Goal: Find contact information: Find contact information

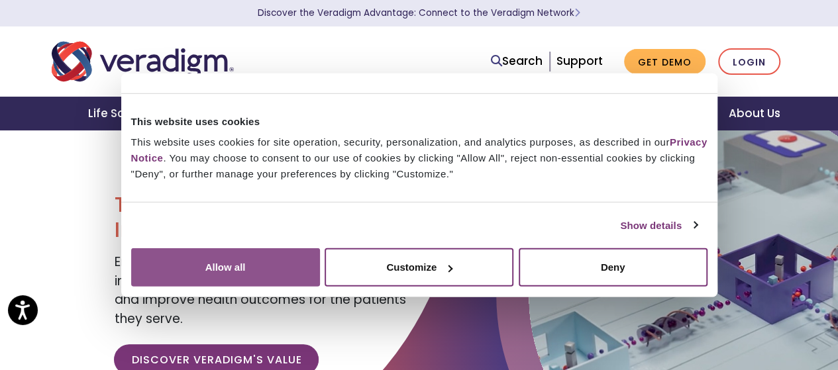
click at [320, 253] on button "Allow all" at bounding box center [225, 268] width 189 height 38
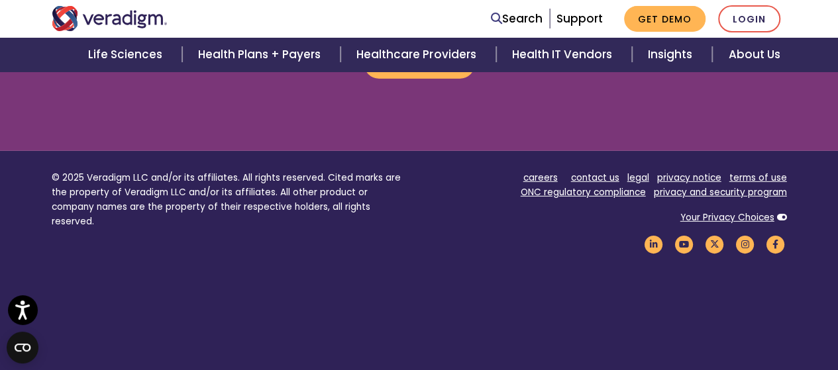
scroll to position [1949, 0]
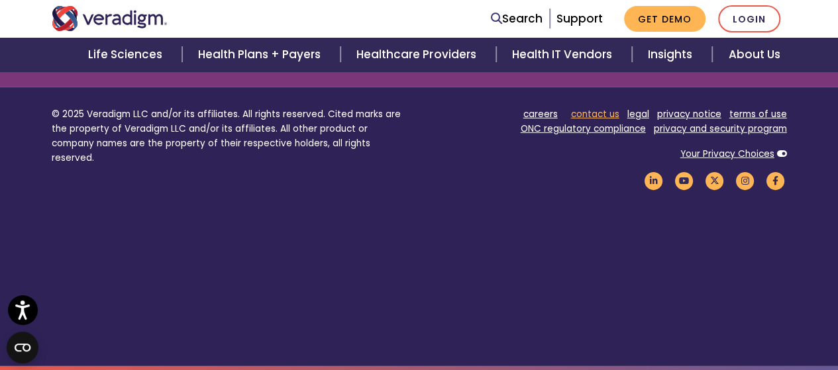
click at [587, 113] on link "contact us" at bounding box center [595, 114] width 48 height 13
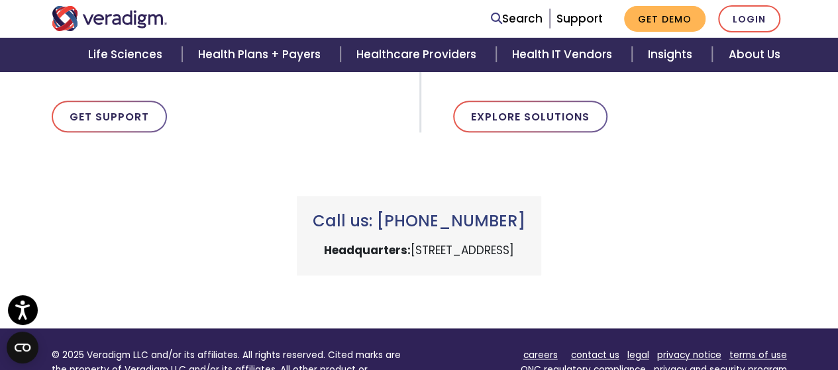
scroll to position [538, 0]
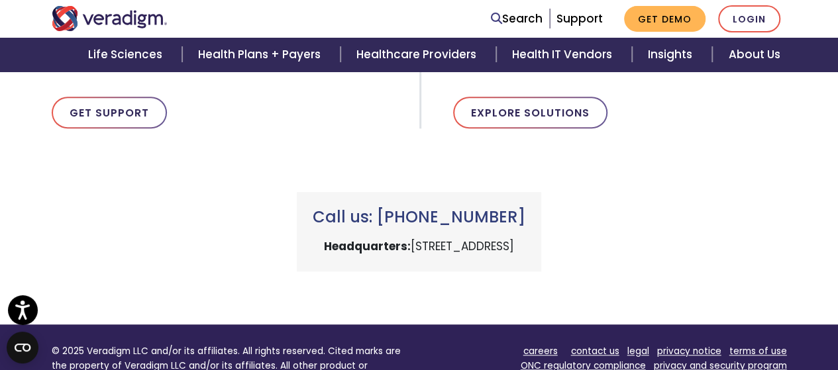
drag, startPoint x: 531, startPoint y: 219, endPoint x: 378, endPoint y: 213, distance: 153.2
click at [378, 213] on h3 "Call us: +1 (800) 877-5678" at bounding box center [419, 217] width 213 height 19
copy h3 "+1 (800) 877-5678"
drag, startPoint x: 610, startPoint y: 250, endPoint x: 401, endPoint y: 235, distance: 209.9
drag, startPoint x: 401, startPoint y: 235, endPoint x: 334, endPoint y: 246, distance: 67.8
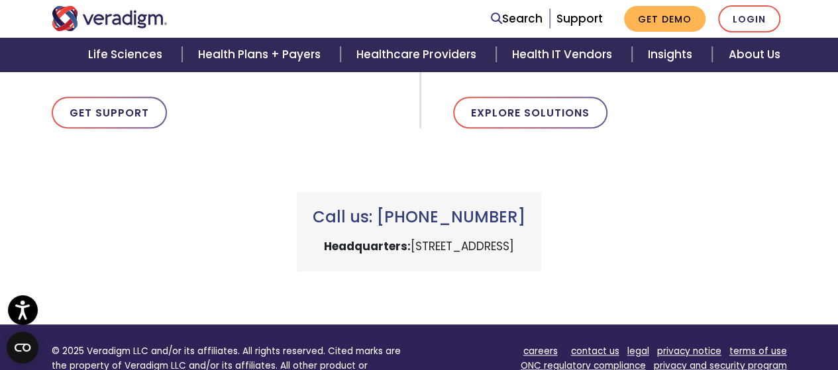
click at [334, 246] on p "Headquarters: 222 W Merchandise Mart Plaza, Chicago, IL 60654" at bounding box center [419, 247] width 213 height 18
drag, startPoint x: 329, startPoint y: 243, endPoint x: 411, endPoint y: 239, distance: 82.3
click at [411, 239] on p "Headquarters: 222 W Merchandise Mart Plaza, Chicago, IL 60654" at bounding box center [419, 247] width 213 height 18
copy p "222 W Merchandise Mart Plaza, Chicago, IL 60654"
drag, startPoint x: 325, startPoint y: 245, endPoint x: 613, endPoint y: 235, distance: 288.5
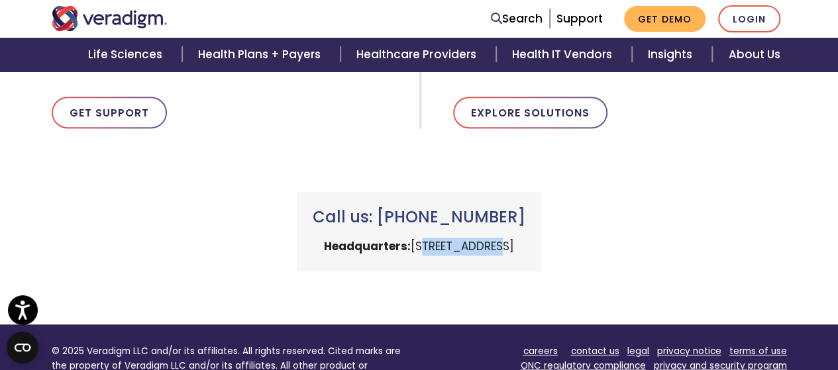
click at [541, 235] on div "Call us: +1 (800) 877-5678 Headquarters: 222 W Merchandise Mart Plaza, Chicago,…" at bounding box center [419, 232] width 245 height 80
